Goal: Information Seeking & Learning: Stay updated

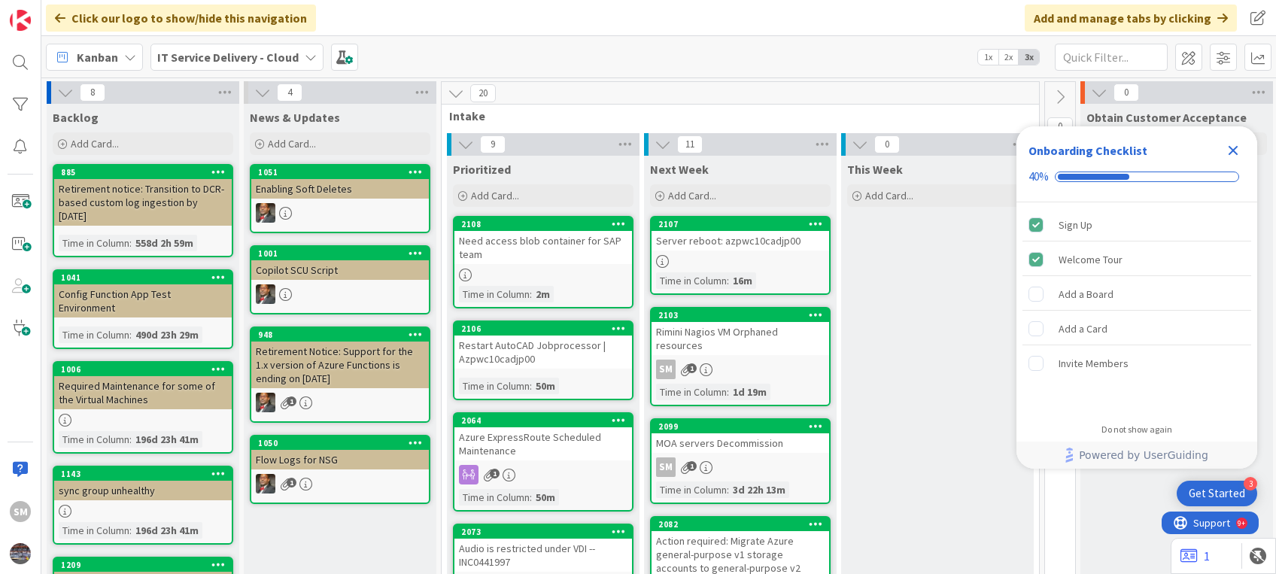
click at [1228, 150] on icon "Close Checklist" at bounding box center [1233, 150] width 18 height 18
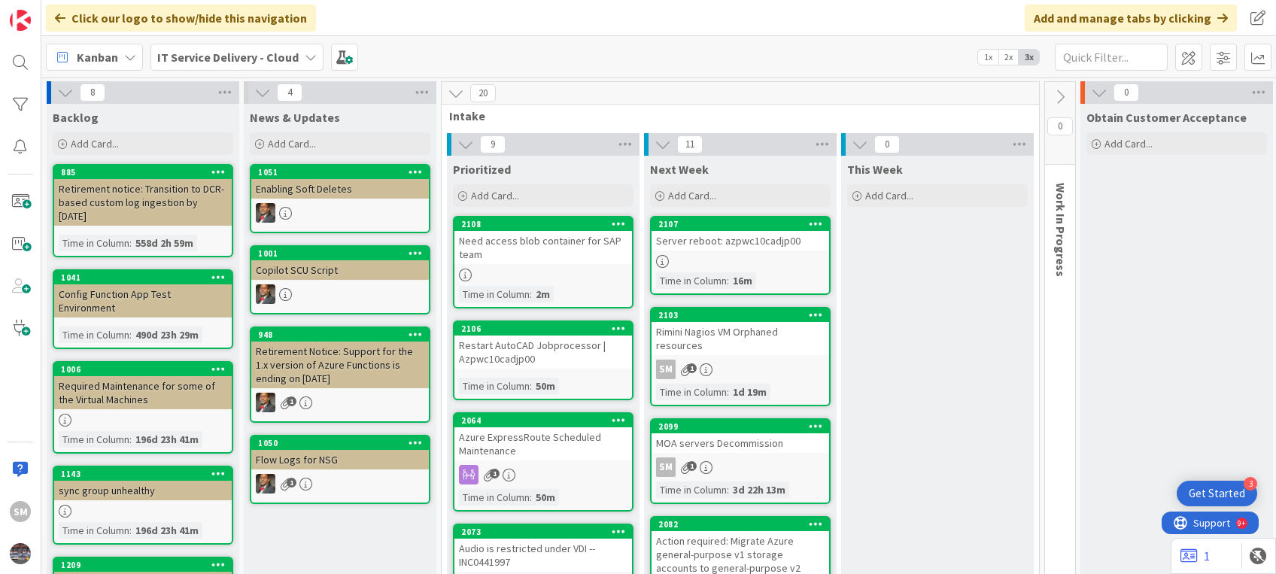
click at [745, 344] on div "2103 Rimini Nagios VM Orphaned resources SM 1 Time in [GEOGRAPHIC_DATA] : 1d 19m" at bounding box center [740, 356] width 181 height 99
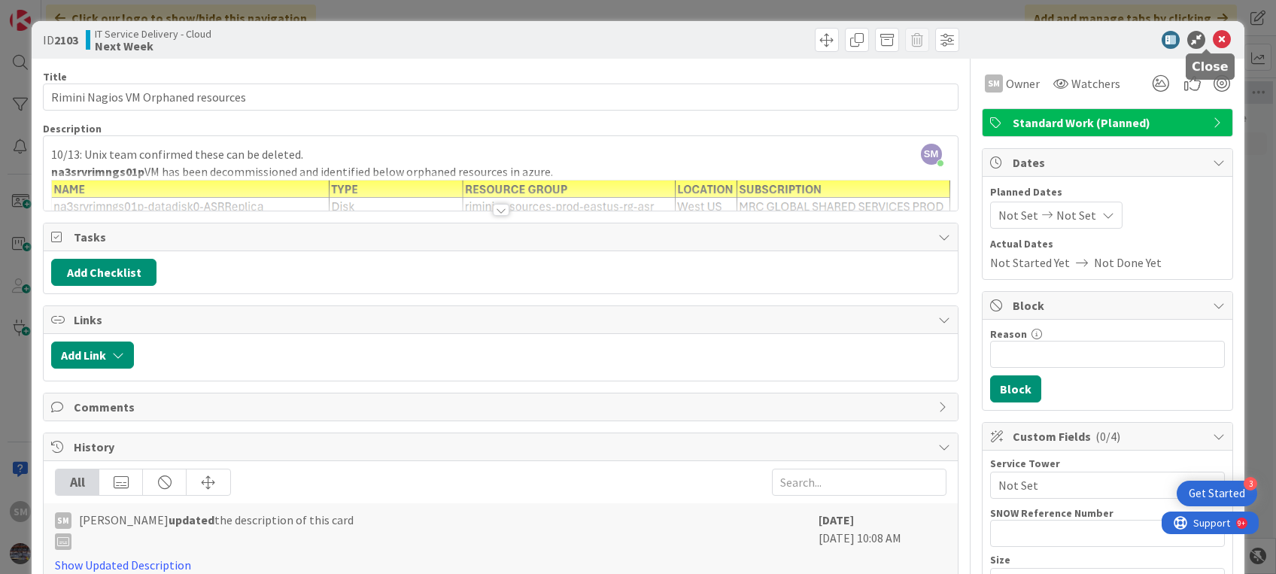
click at [1212, 45] on icon at bounding box center [1221, 40] width 18 height 18
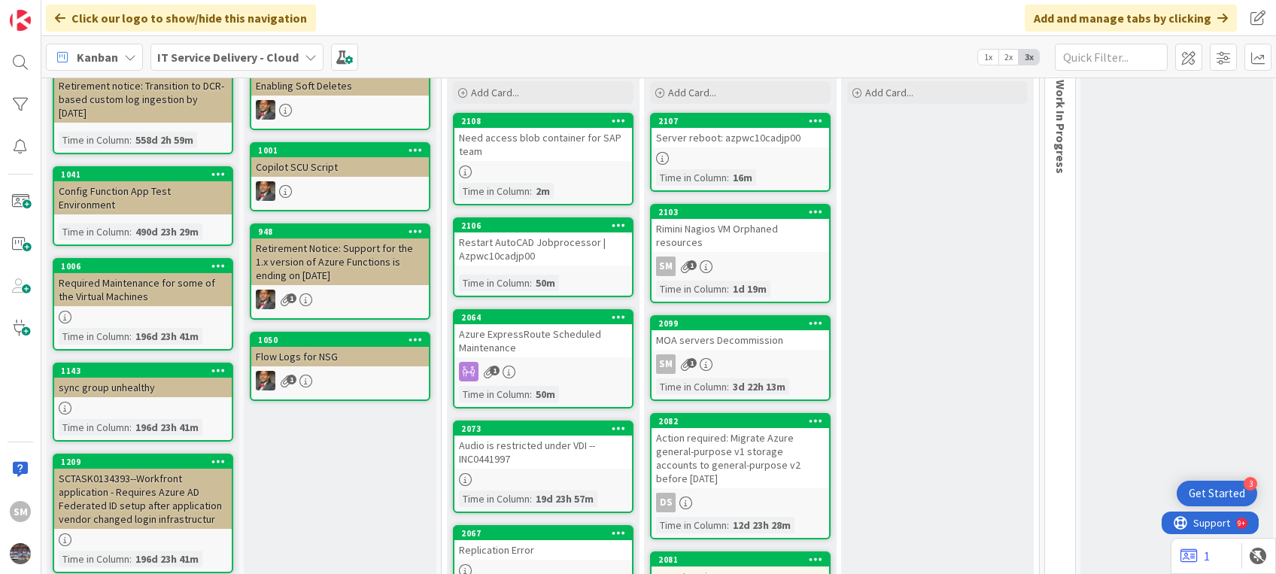
scroll to position [175, 0]
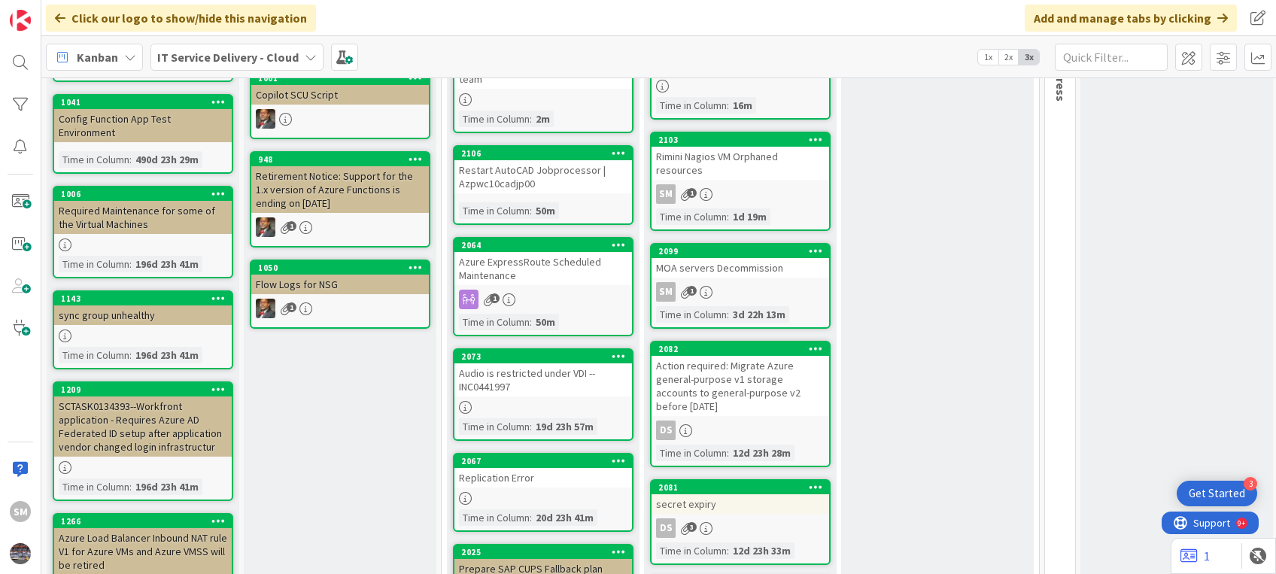
click at [763, 155] on div "Rimini Nagios VM Orphaned resources" at bounding box center [740, 163] width 178 height 33
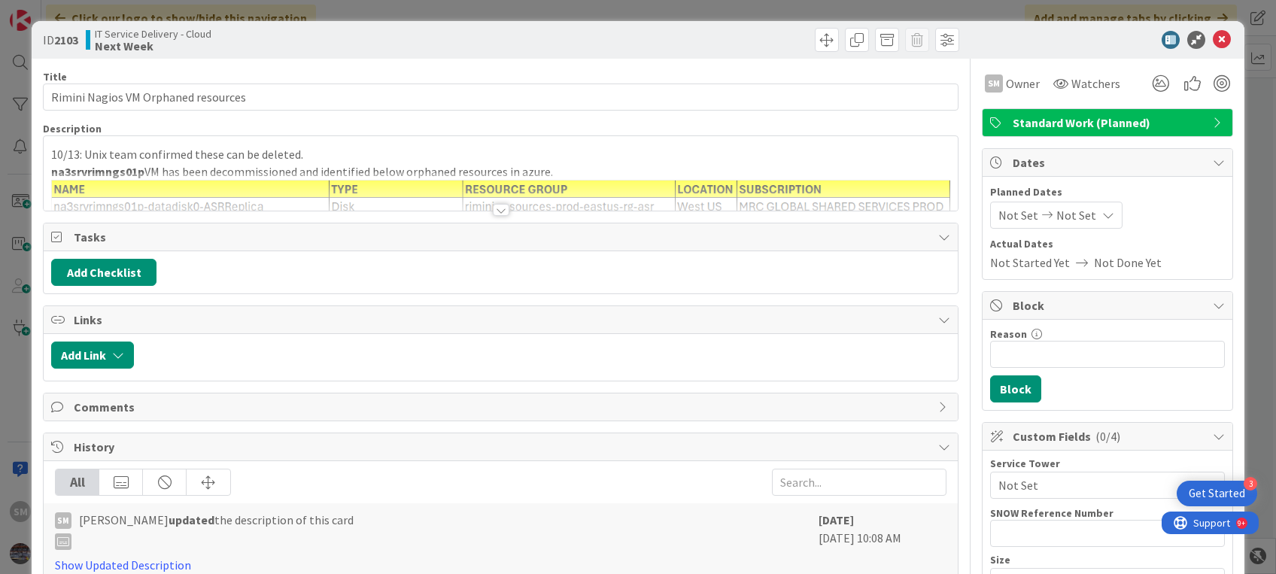
click at [237, 176] on div at bounding box center [500, 191] width 913 height 38
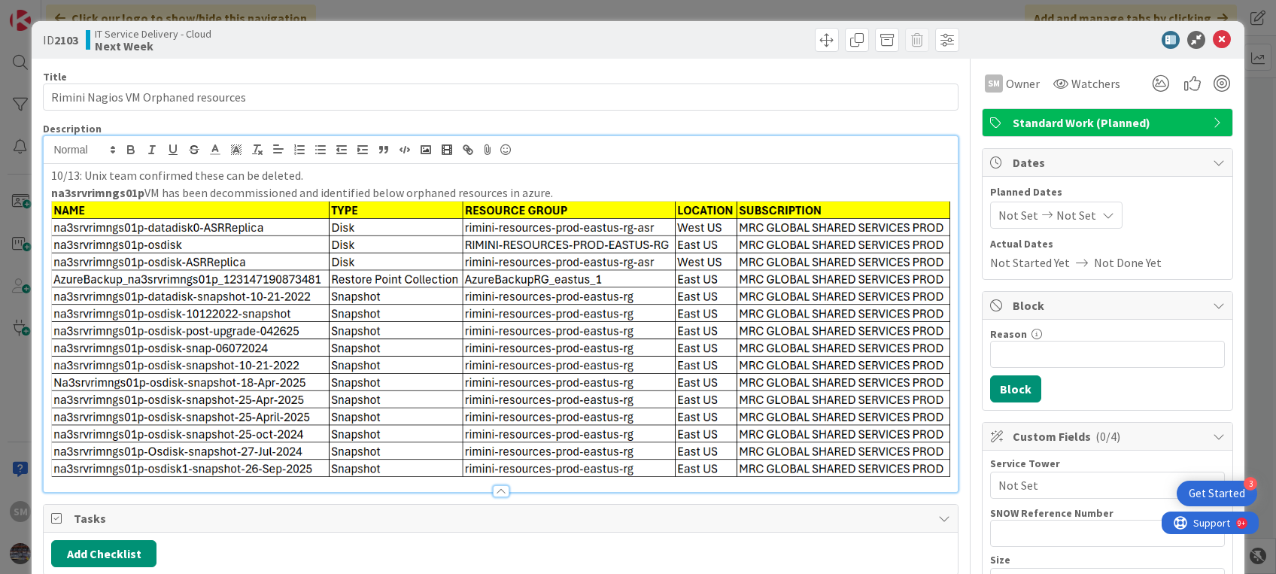
click at [51, 172] on p "10/13: Unix team confirmed these can be deleted." at bounding box center [500, 175] width 898 height 17
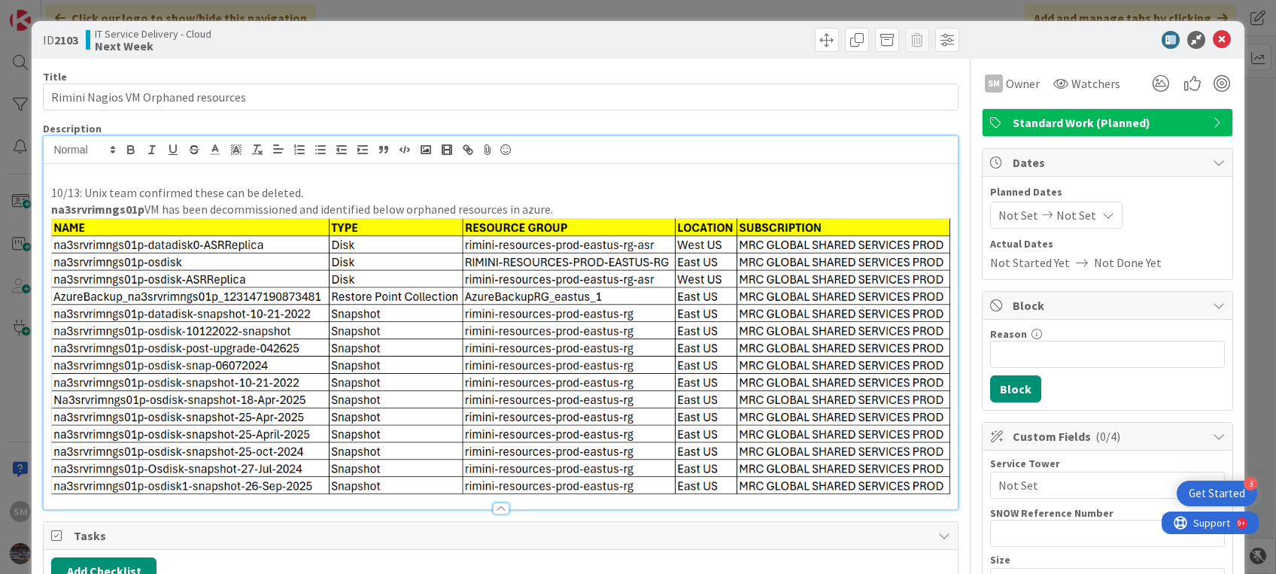
click at [71, 170] on p at bounding box center [500, 175] width 898 height 17
click at [1212, 34] on icon at bounding box center [1221, 40] width 18 height 18
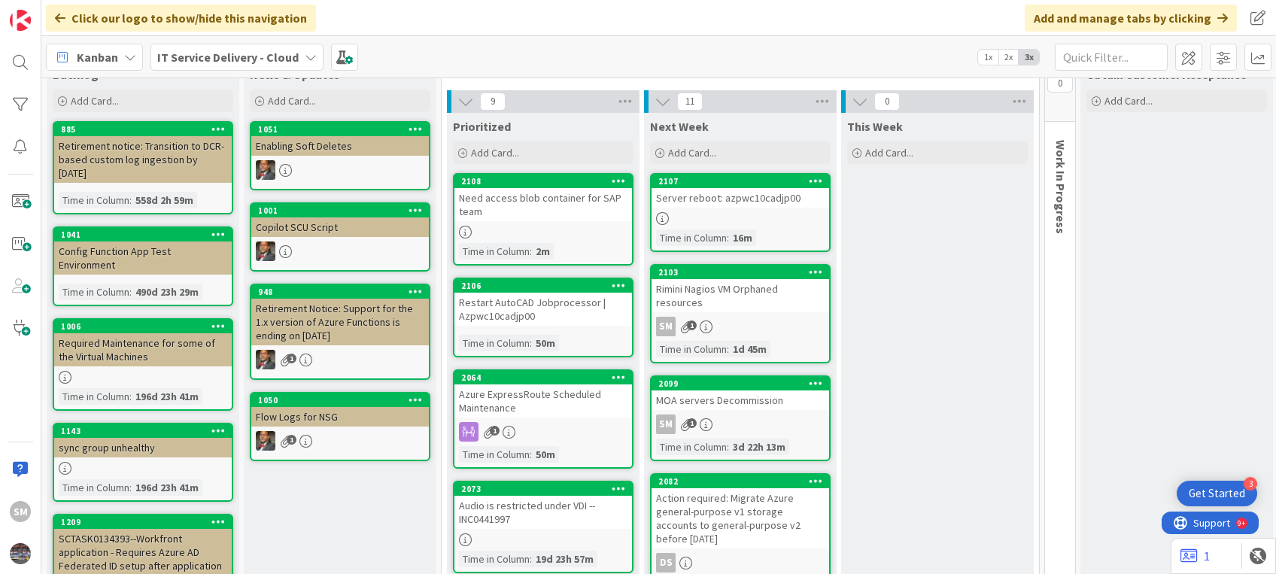
scroll to position [129, 0]
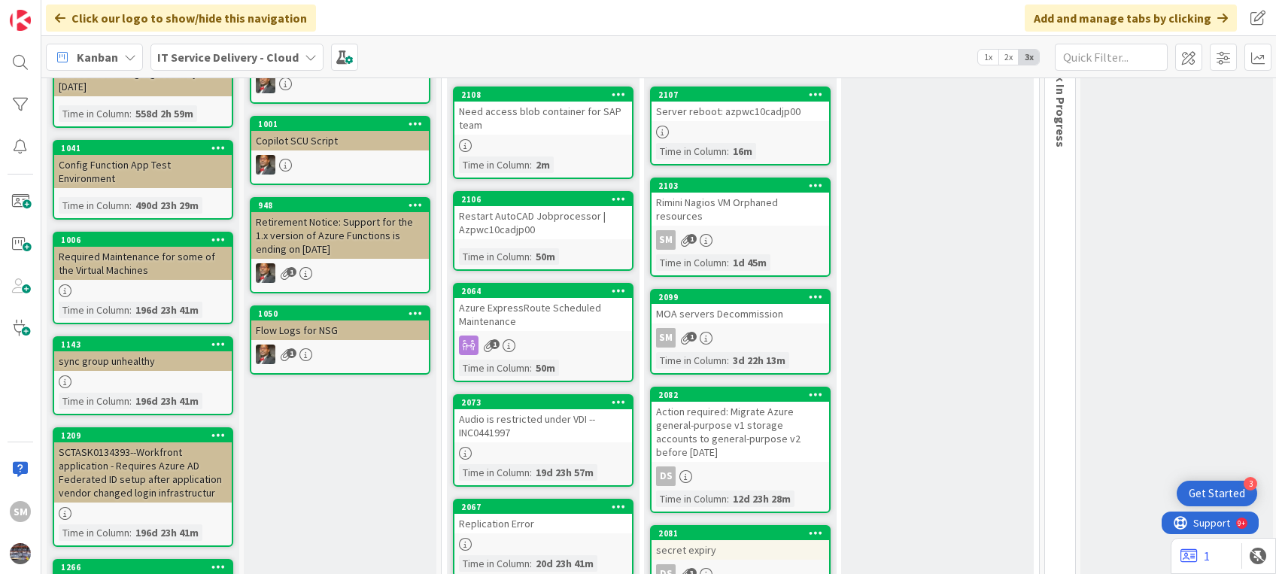
click at [760, 328] on div "SM 1" at bounding box center [740, 338] width 178 height 20
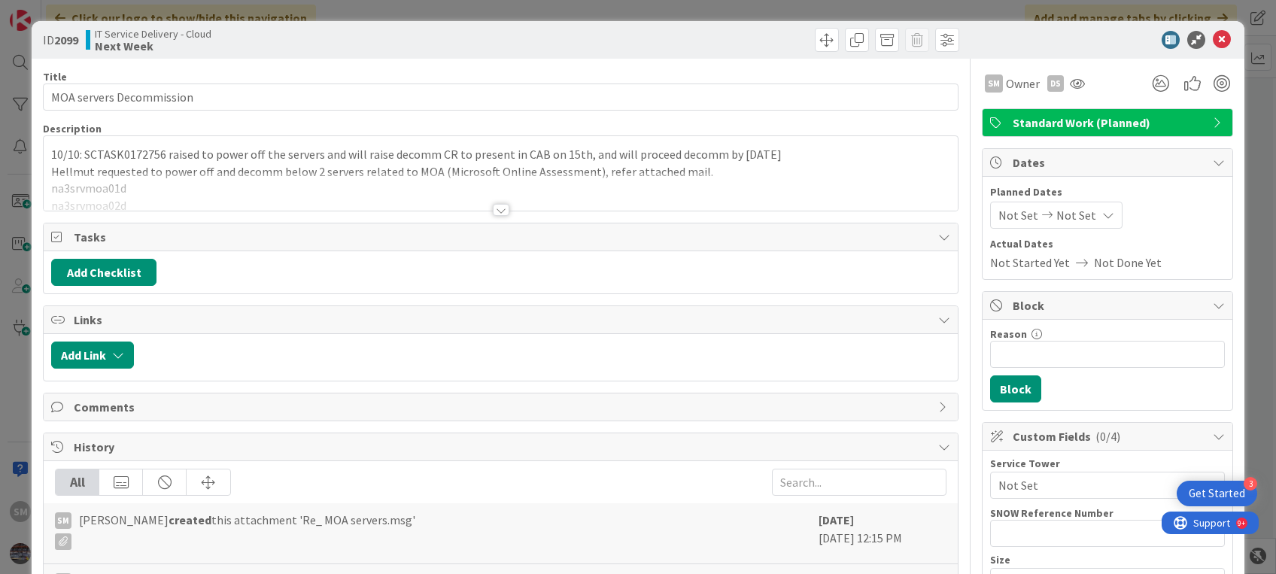
click at [155, 152] on p "10/10: SCTASK0172756 raised to power off the servers and will raise decomm CR t…" at bounding box center [500, 154] width 898 height 17
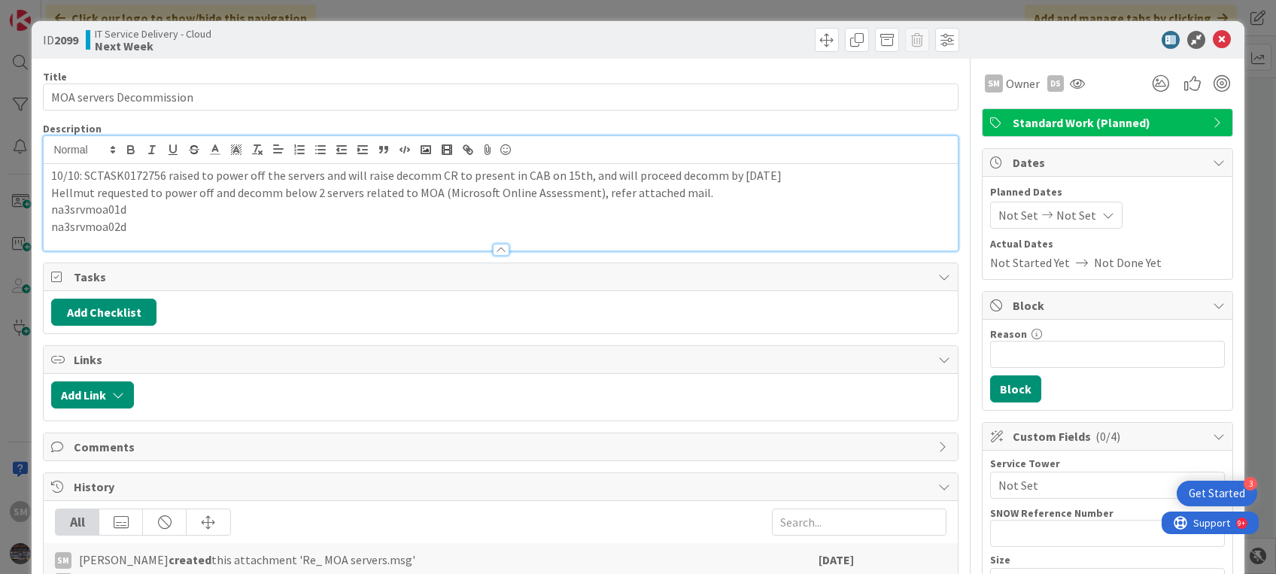
click at [45, 175] on div "10/10: SCTASK0172756 raised to power off the servers and will raise decomm CR t…" at bounding box center [500, 207] width 913 height 86
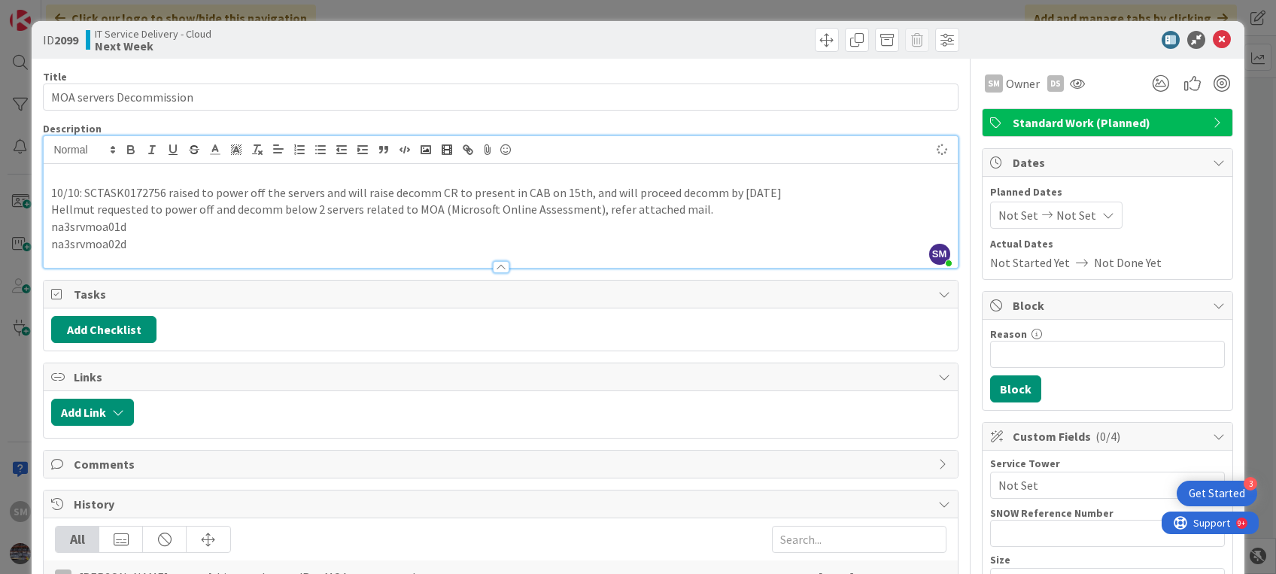
click at [61, 172] on p at bounding box center [500, 175] width 898 height 17
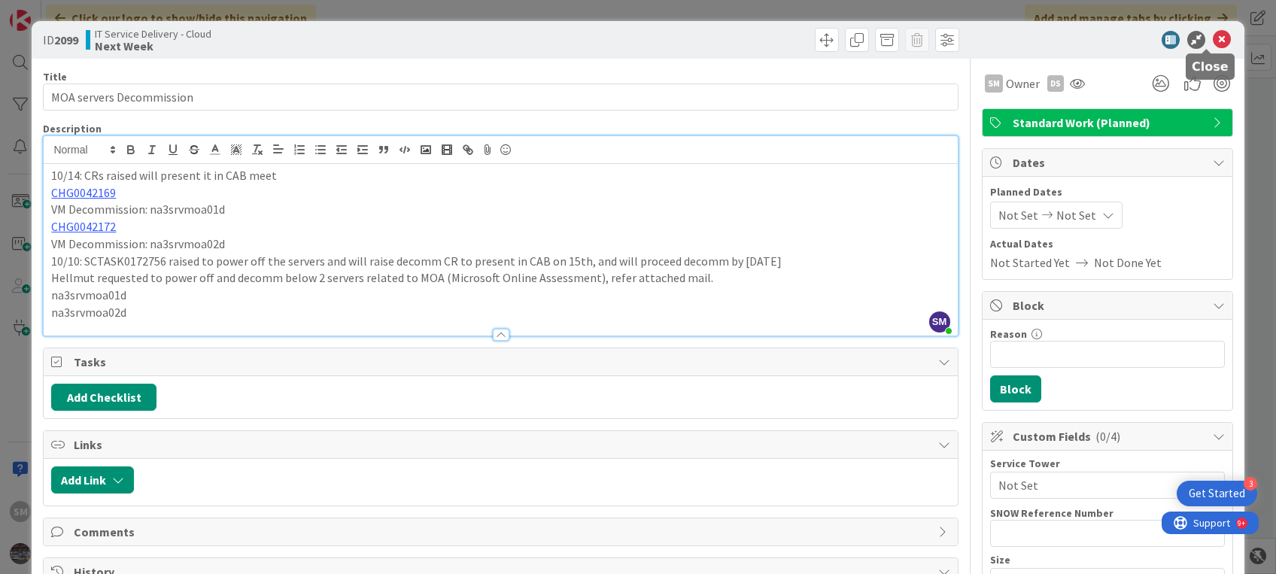
click at [1212, 43] on icon at bounding box center [1221, 40] width 18 height 18
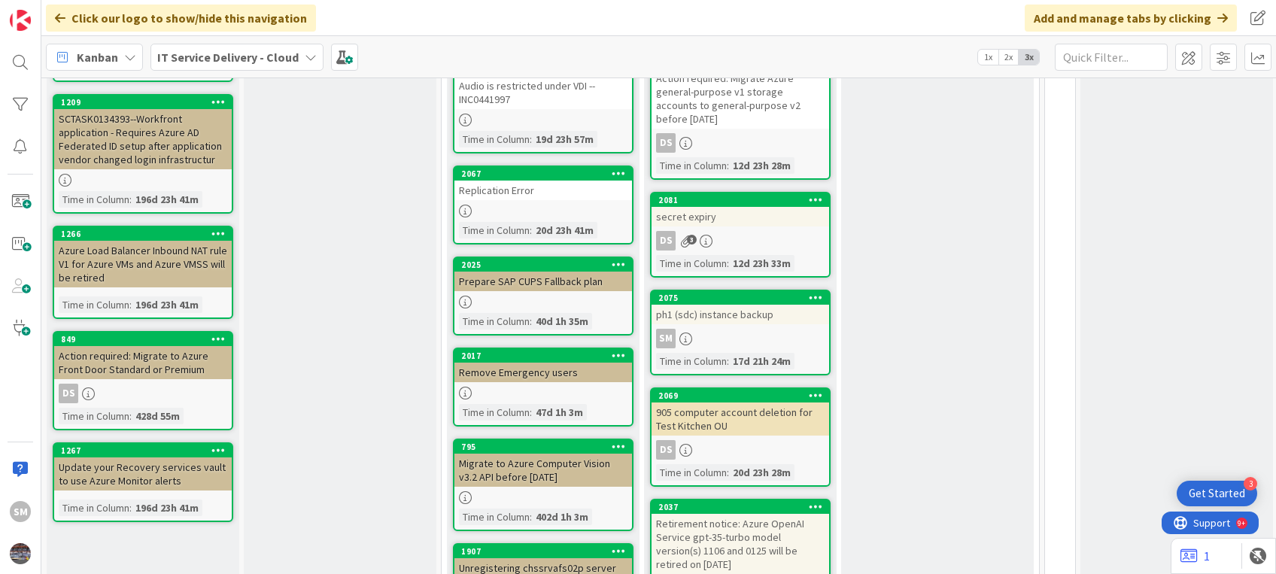
scroll to position [463, 0]
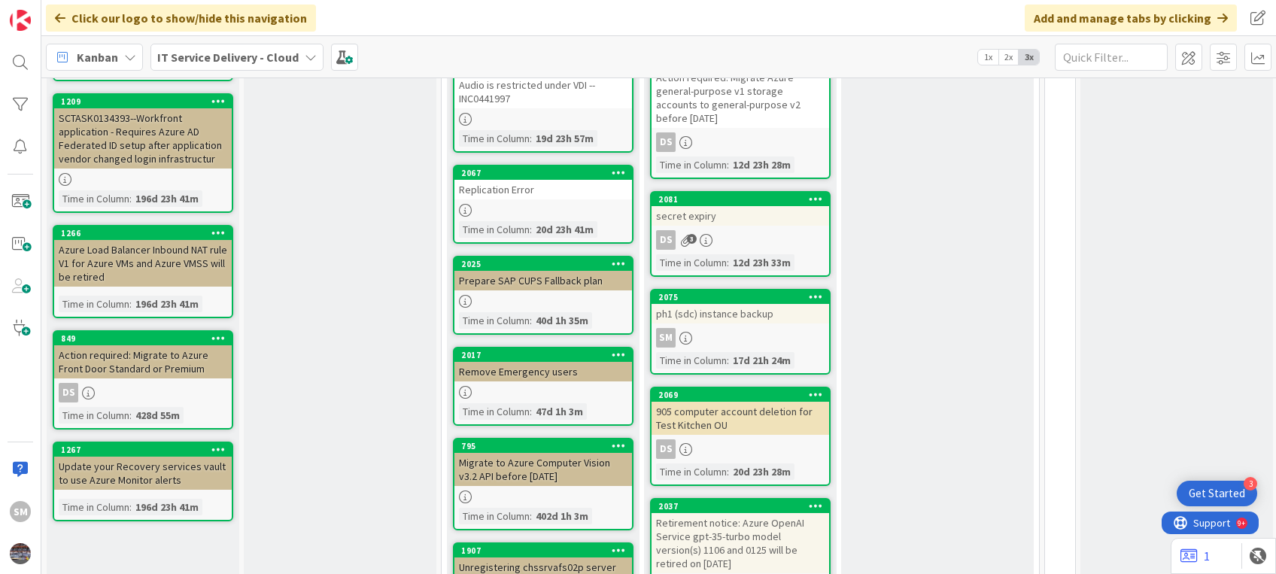
click at [724, 305] on div "ph1 (sdc) instance backup" at bounding box center [740, 314] width 178 height 20
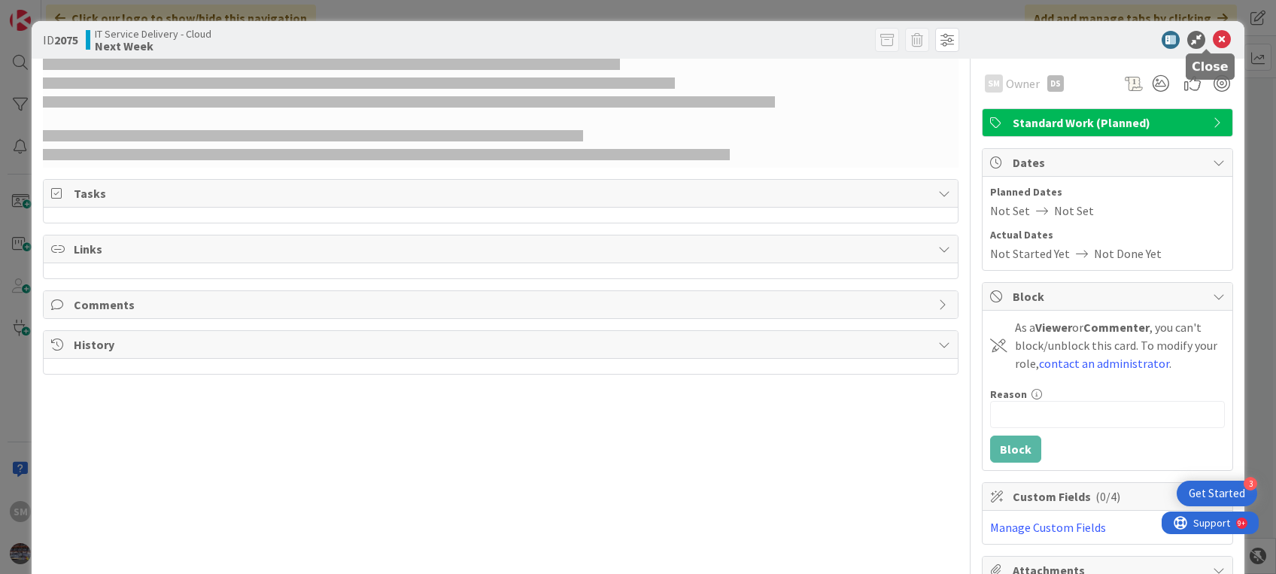
click at [1212, 41] on icon at bounding box center [1221, 40] width 18 height 18
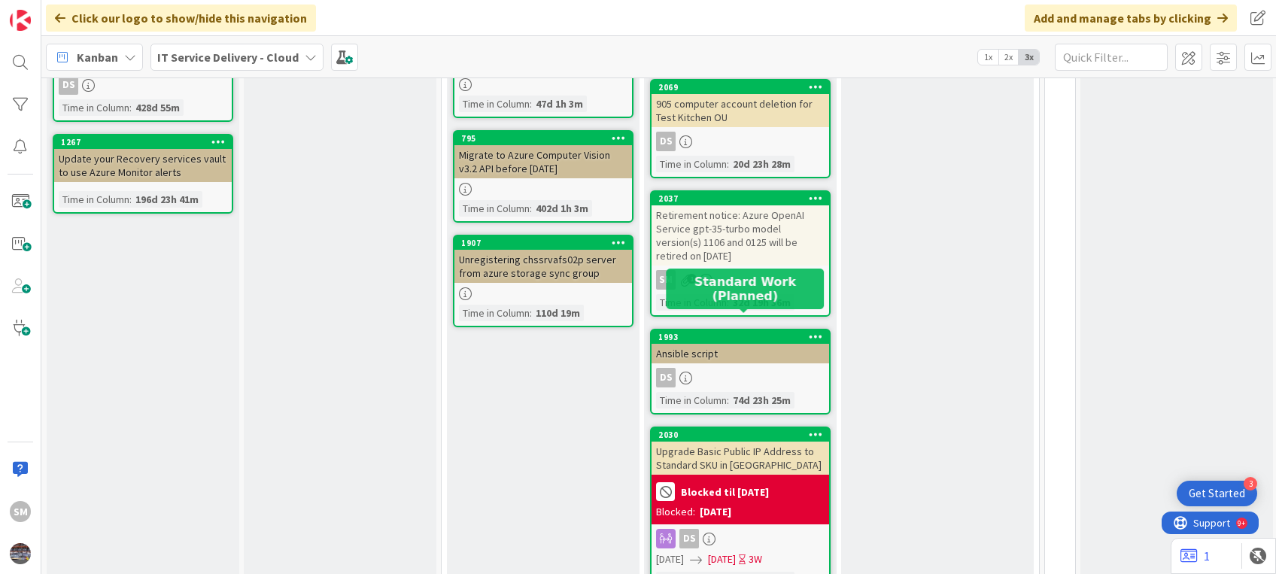
scroll to position [772, 0]
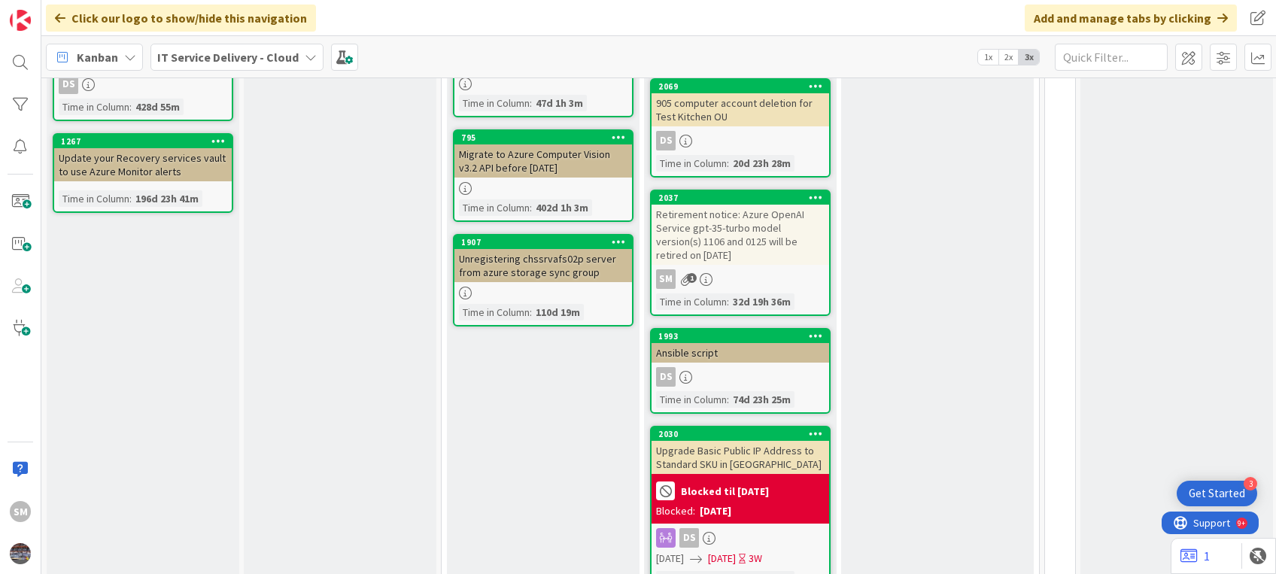
click at [763, 225] on div "Retirement notice: Azure OpenAI Service gpt-35-turbo model version(s) 1106 and …" at bounding box center [740, 235] width 178 height 60
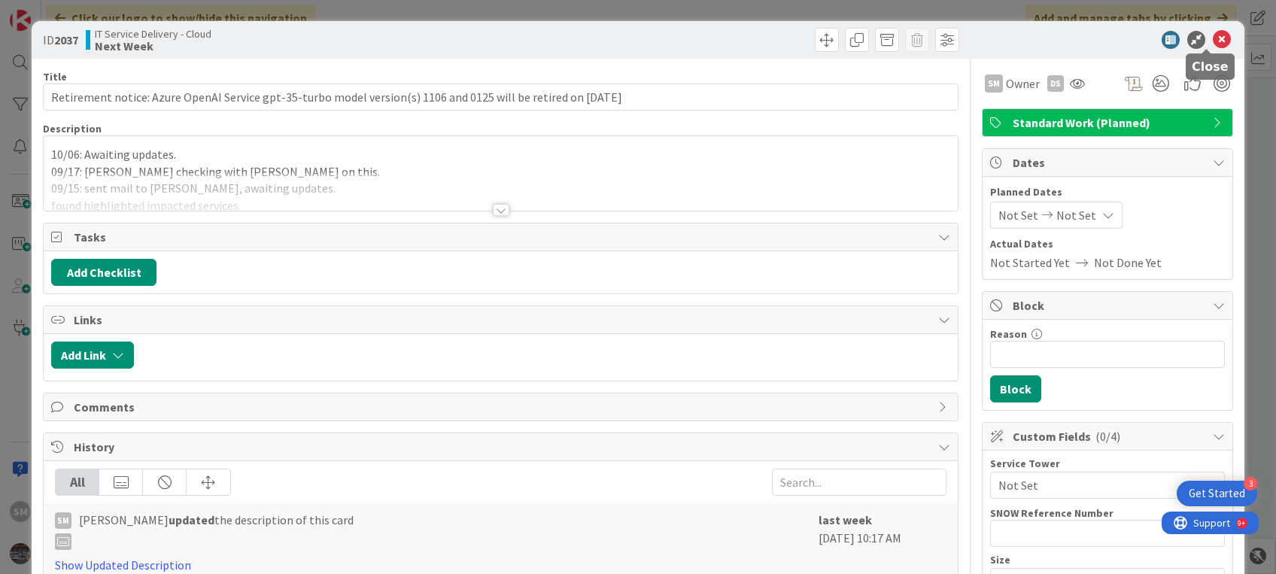
click at [1212, 42] on icon at bounding box center [1221, 40] width 18 height 18
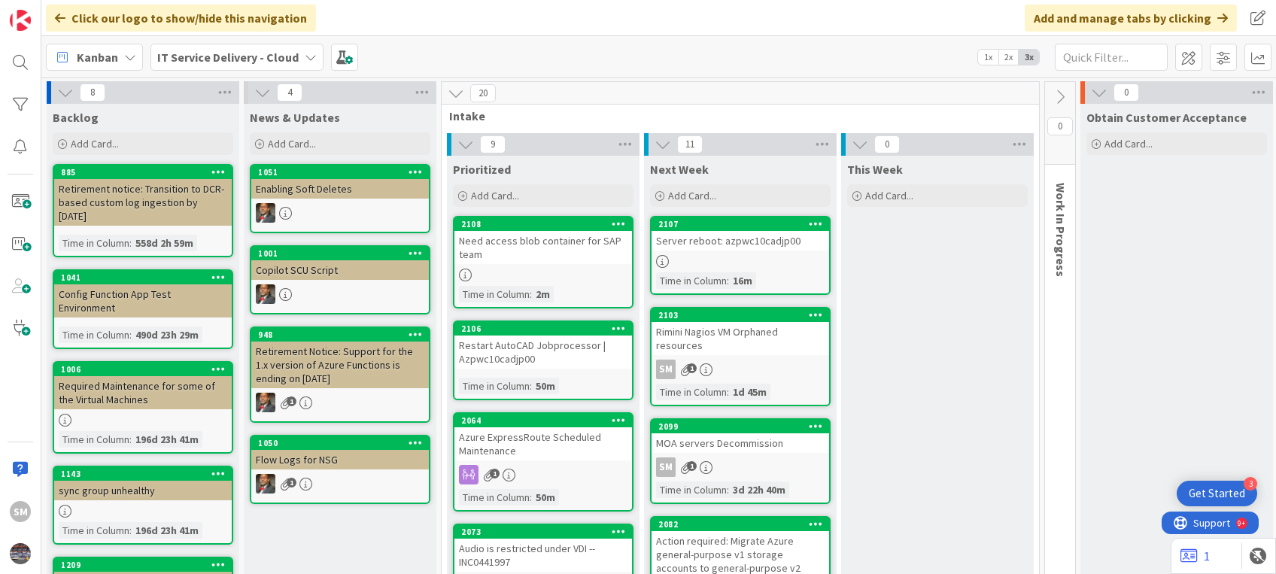
scroll to position [0, 294]
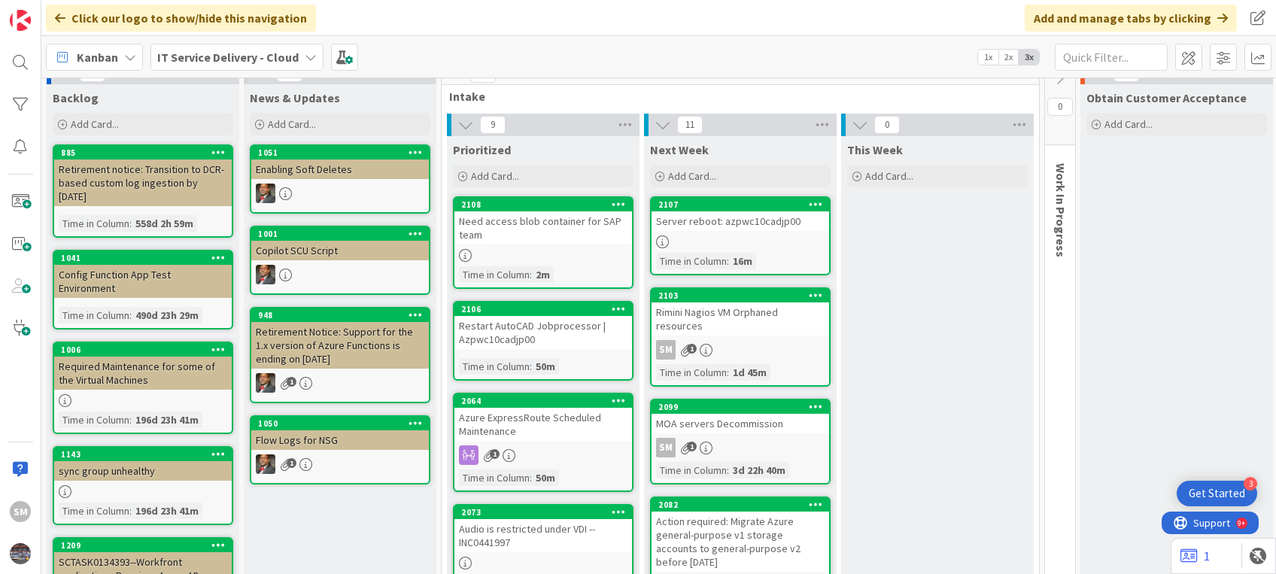
scroll to position [7, 0]
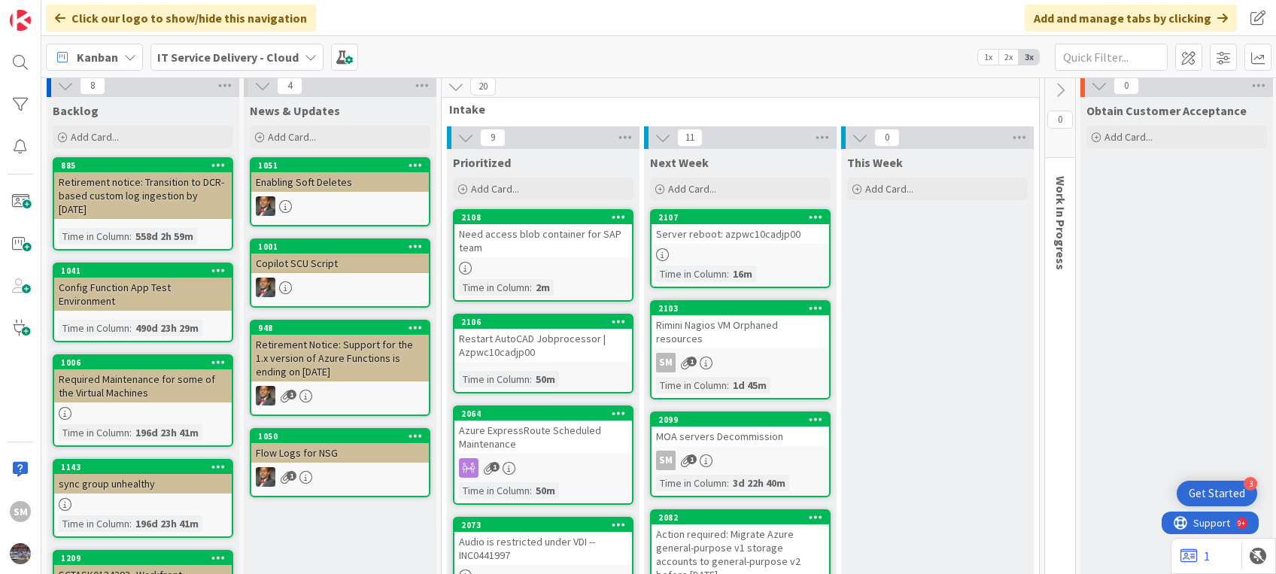
click at [548, 332] on div "Restart AutoCAD Jobprocessor | Azpwc10cadjp00" at bounding box center [543, 345] width 178 height 33
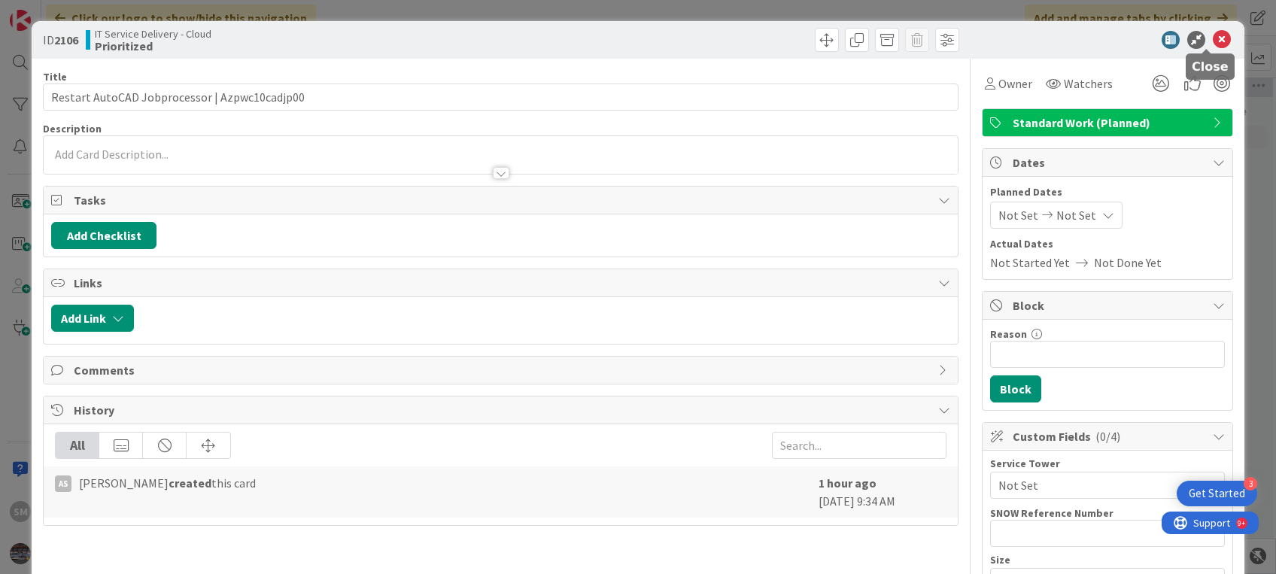
click at [1212, 38] on icon at bounding box center [1221, 40] width 18 height 18
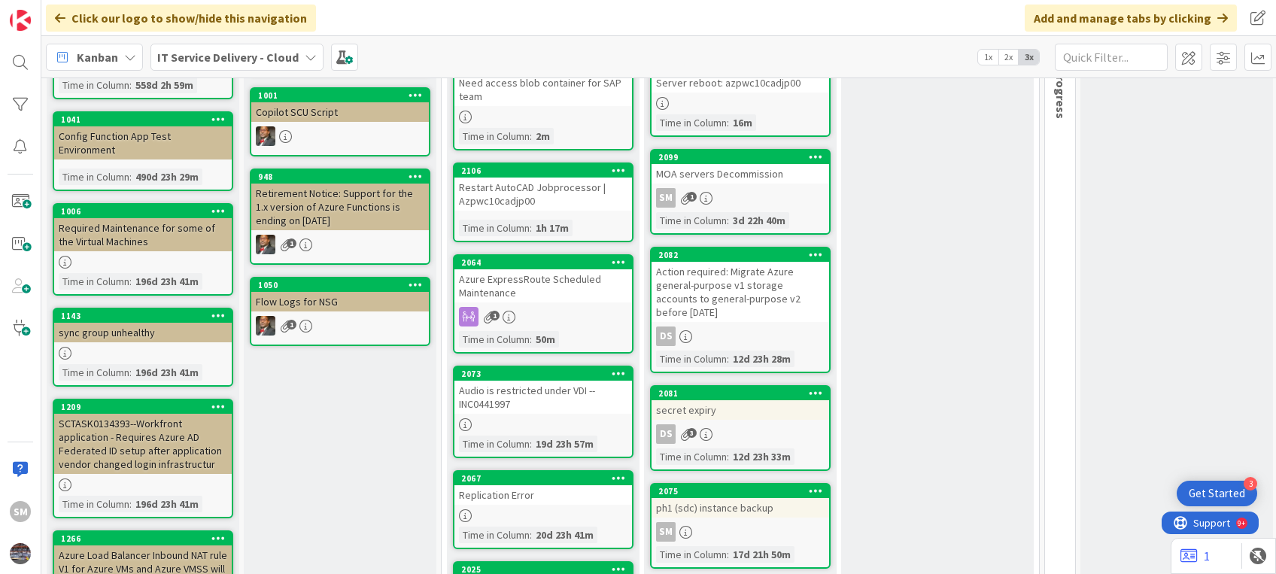
scroll to position [405, 0]
